Goal: Task Accomplishment & Management: Use online tool/utility

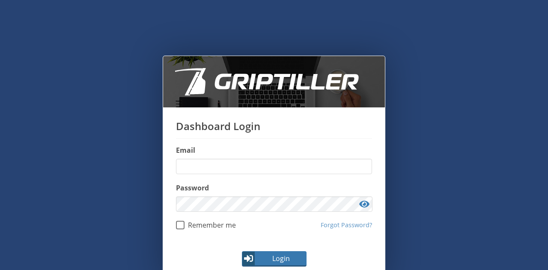
type input "**********"
click at [284, 255] on span "Login" at bounding box center [281, 259] width 50 height 10
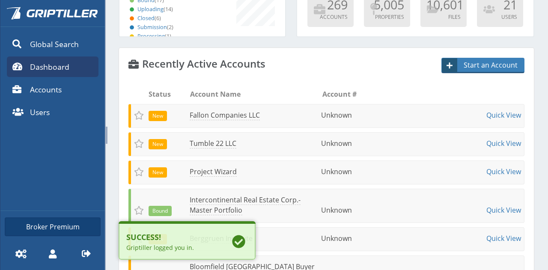
scroll to position [186, 0]
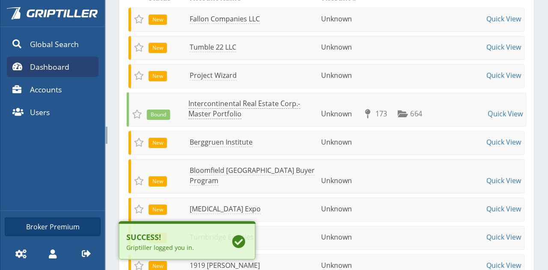
click at [206, 119] on link "Intercontinental Real Estate Corp.- Master Portfolio" at bounding box center [245, 109] width 112 height 20
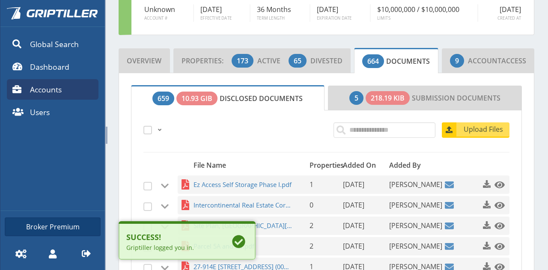
scroll to position [119, 0]
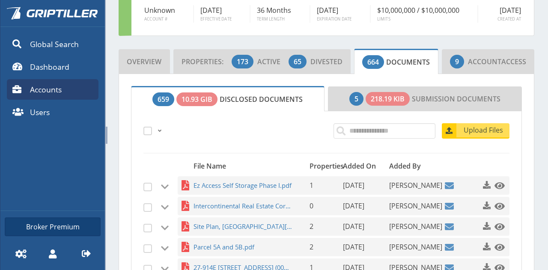
click at [264, 181] on span "Ez Access Self Storage Phase I.pdf" at bounding box center [243, 186] width 99 height 18
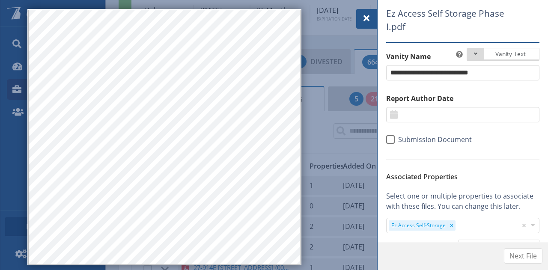
click at [365, 19] on span at bounding box center [367, 18] width 10 height 10
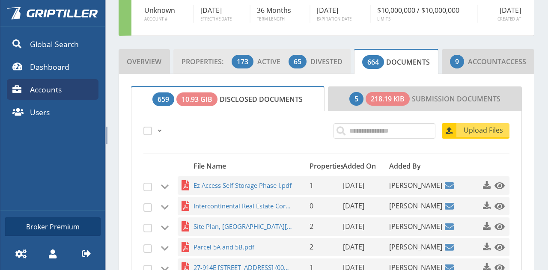
click at [260, 61] on span "Active" at bounding box center [273, 61] width 30 height 9
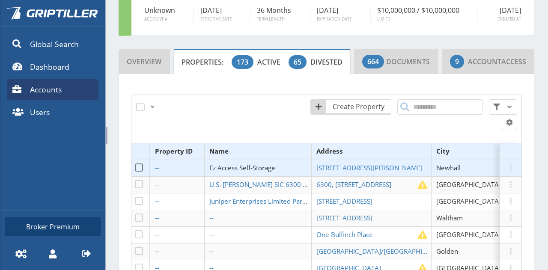
click at [258, 164] on span "Ez Access Self-Storage" at bounding box center [243, 168] width 66 height 9
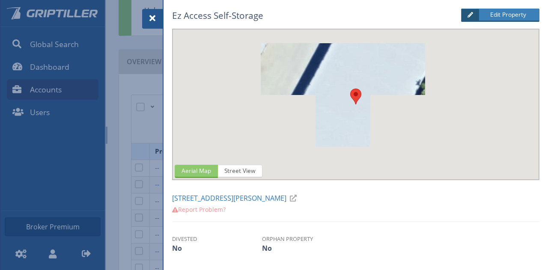
scroll to position [39, 0]
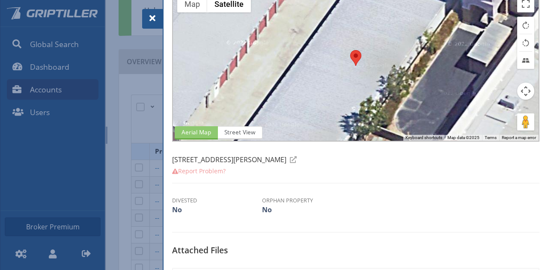
drag, startPoint x: 301, startPoint y: 167, endPoint x: 173, endPoint y: 159, distance: 128.8
click at [173, 159] on div "[STREET_ADDRESS][PERSON_NAME] Report Problem? Notes Use this to report issues w…" at bounding box center [356, 166] width 378 height 33
copy div "[STREET_ADDRESS][PERSON_NAME] Report Problem?"
click at [149, 17] on span at bounding box center [152, 18] width 10 height 10
